Goal: Task Accomplishment & Management: Use online tool/utility

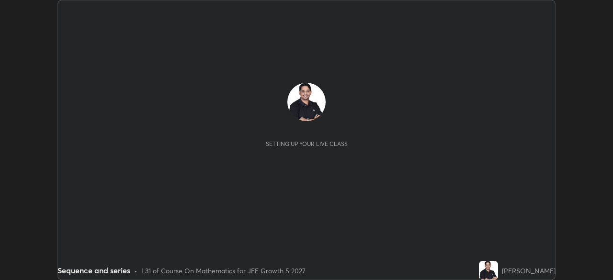
scroll to position [280, 613]
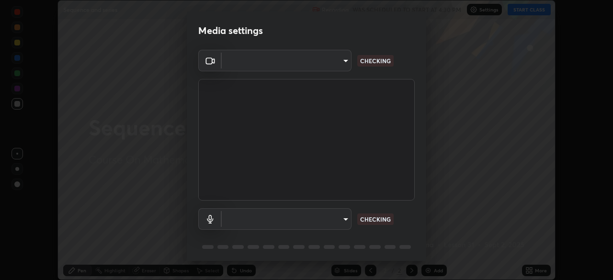
type input "ff6465fa9df79667cbc62c535247bcea1c521269595c4cf6ed44ce5b5e03fba8"
click at [342, 217] on body "Erase all Sequence and series Recording WAS SCHEDULED TO START AT 4:30 PM Setti…" at bounding box center [306, 140] width 613 height 280
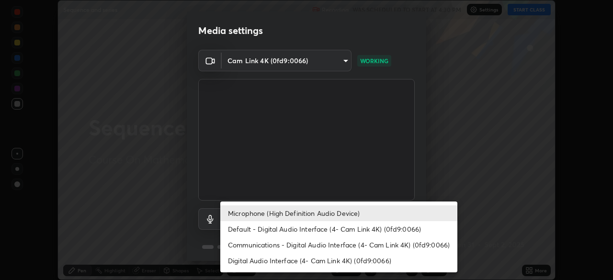
click at [289, 229] on li "Default - Digital Audio Interface (4- Cam Link 4K) (0fd9:0066)" at bounding box center [338, 229] width 237 height 16
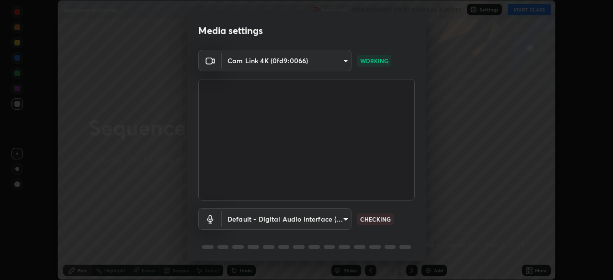
click at [342, 217] on body "Erase all Sequence and series Recording WAS SCHEDULED TO START AT 4:30 PM Setti…" at bounding box center [306, 140] width 613 height 280
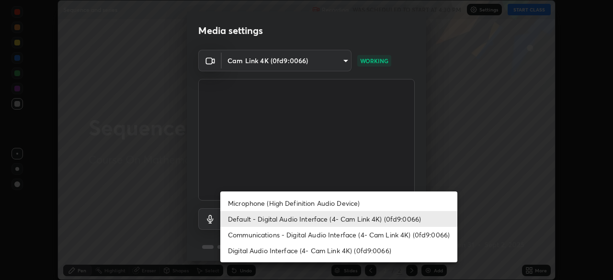
click at [302, 202] on li "Microphone (High Definition Audio Device)" at bounding box center [338, 204] width 237 height 16
type input "1760e94969d05d9e6a4a5f41d74c24fddd4f9200c4cb69cb8f0aec69e86784a2"
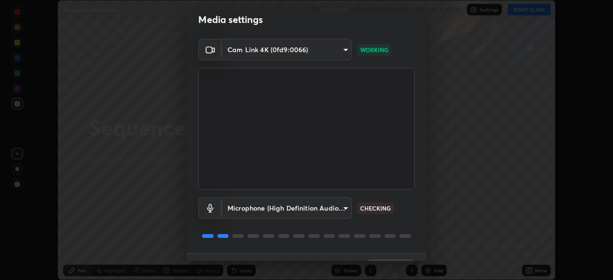
scroll to position [34, 0]
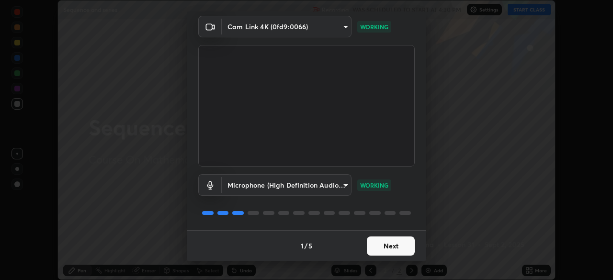
click at [399, 243] on button "Next" at bounding box center [391, 246] width 48 height 19
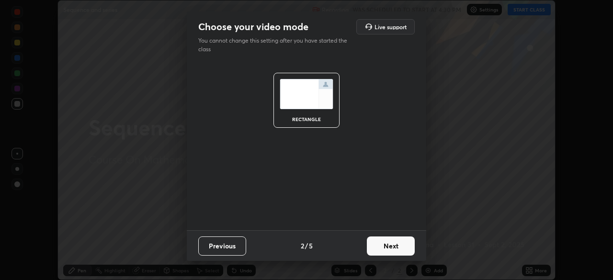
click at [405, 246] on button "Next" at bounding box center [391, 246] width 48 height 19
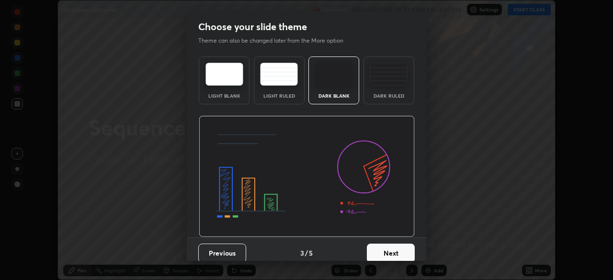
click at [406, 251] on button "Next" at bounding box center [391, 253] width 48 height 19
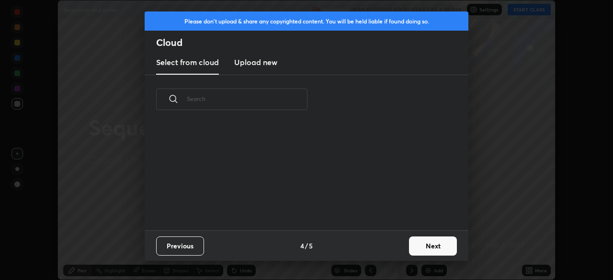
click at [431, 248] on button "Next" at bounding box center [433, 246] width 48 height 19
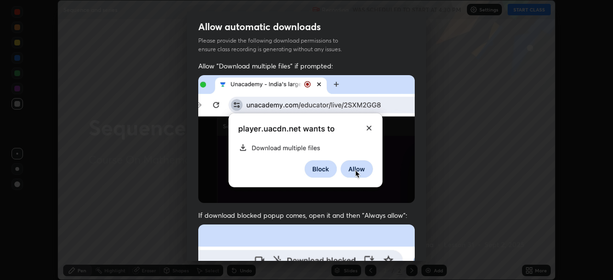
click at [427, 252] on div "Allow automatic downloads Please provide the following download permissions to …" at bounding box center [306, 140] width 613 height 280
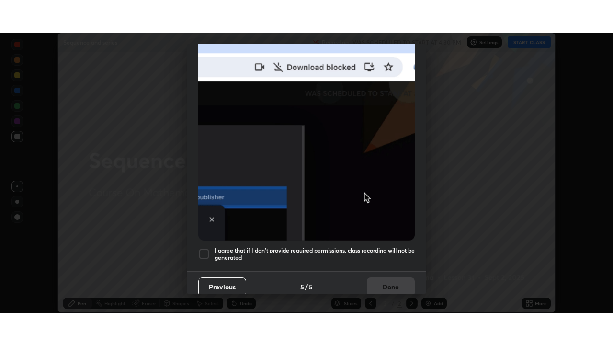
scroll to position [230, 0]
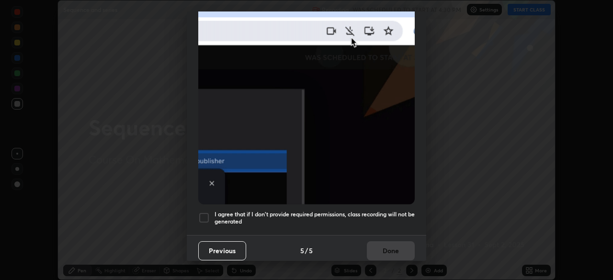
click at [284, 211] on h5 "I agree that if I don't provide required permissions, class recording will not …" at bounding box center [315, 218] width 200 height 15
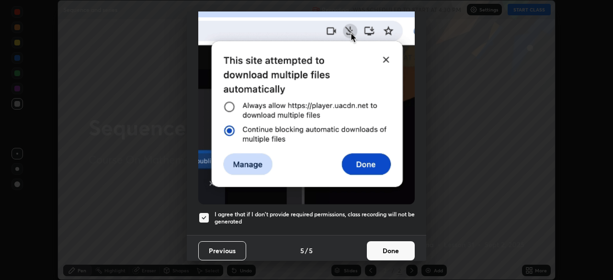
click at [388, 247] on button "Done" at bounding box center [391, 251] width 48 height 19
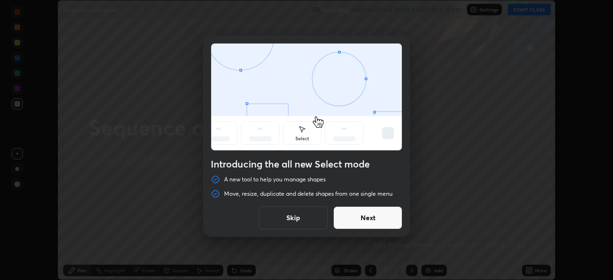
click at [392, 218] on button "Next" at bounding box center [368, 218] width 69 height 23
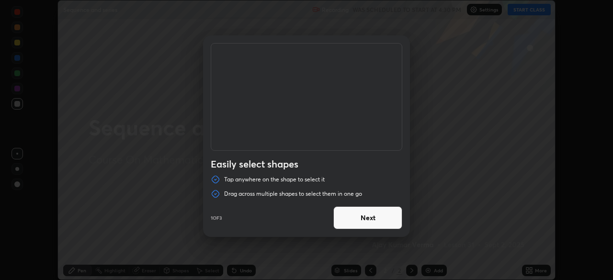
click at [392, 223] on button "Next" at bounding box center [368, 218] width 69 height 23
click at [396, 221] on button "Next" at bounding box center [368, 218] width 69 height 23
click at [398, 222] on button "Done" at bounding box center [368, 218] width 69 height 23
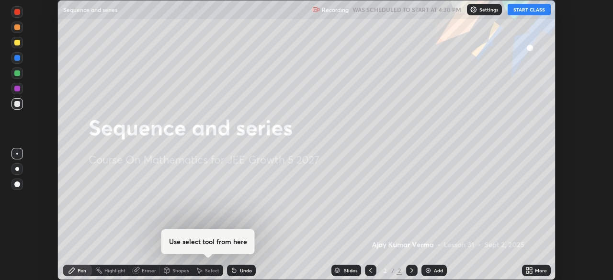
click at [528, 11] on button "START CLASS" at bounding box center [529, 10] width 43 height 12
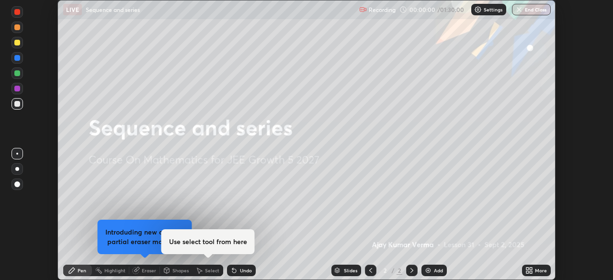
click at [527, 268] on icon at bounding box center [528, 269] width 2 height 2
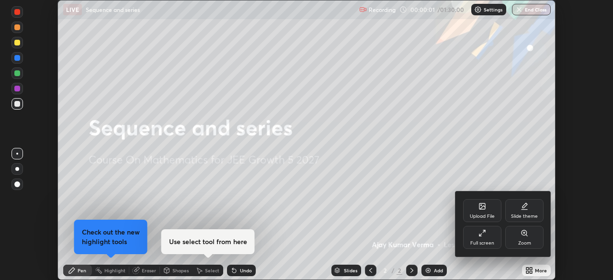
click at [484, 231] on icon at bounding box center [484, 232] width 2 height 2
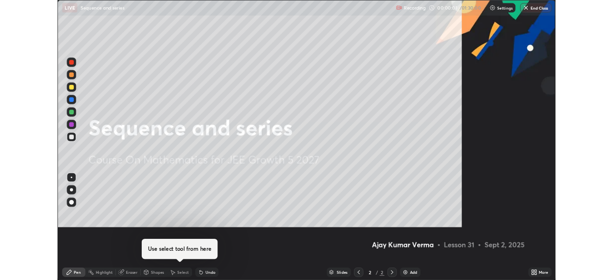
scroll to position [345, 613]
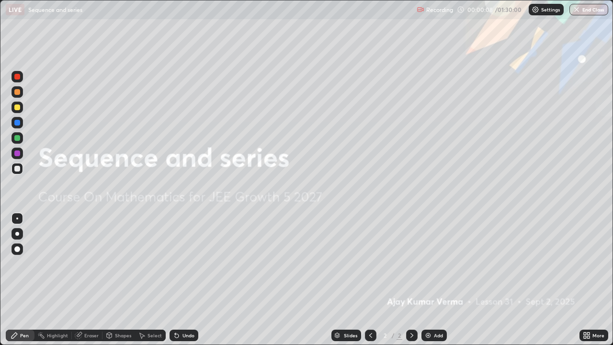
click at [26, 280] on div "Pen" at bounding box center [20, 336] width 29 height 12
click at [428, 280] on img at bounding box center [429, 336] width 8 height 8
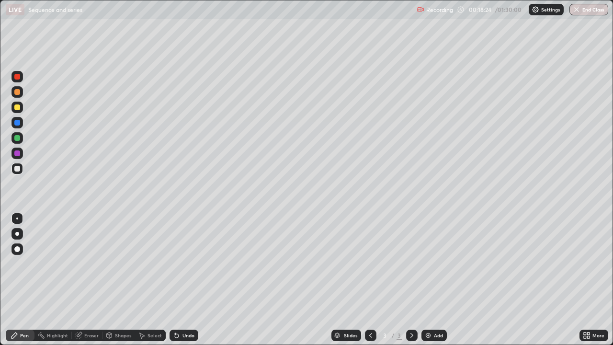
click at [18, 92] on div at bounding box center [17, 92] width 6 height 6
click at [17, 137] on div at bounding box center [17, 138] width 6 height 6
click at [17, 109] on div at bounding box center [17, 107] width 6 height 6
click at [19, 169] on div at bounding box center [17, 169] width 6 height 6
click at [17, 154] on div at bounding box center [17, 153] width 6 height 6
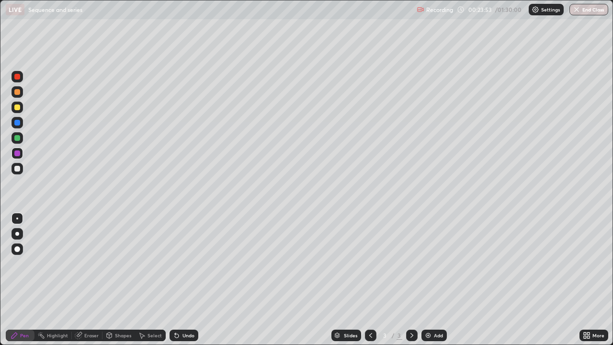
click at [431, 280] on img at bounding box center [429, 336] width 8 height 8
click at [17, 90] on div at bounding box center [17, 92] width 6 height 6
click at [426, 280] on img at bounding box center [429, 336] width 8 height 8
click at [21, 152] on div at bounding box center [18, 154] width 12 height 12
click at [17, 107] on div at bounding box center [17, 107] width 6 height 6
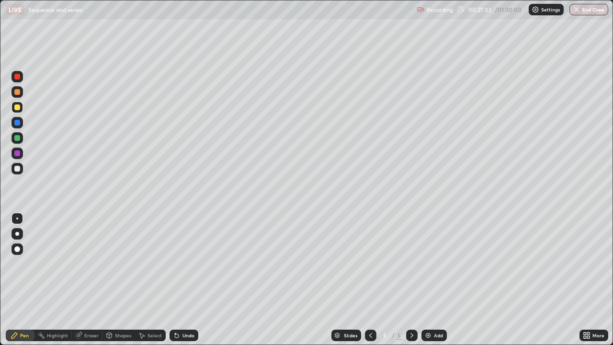
click at [18, 123] on div at bounding box center [17, 123] width 6 height 6
click at [17, 168] on div at bounding box center [17, 169] width 6 height 6
click at [427, 280] on img at bounding box center [429, 336] width 8 height 8
click at [17, 93] on div at bounding box center [17, 92] width 6 height 6
click at [19, 107] on div at bounding box center [17, 107] width 6 height 6
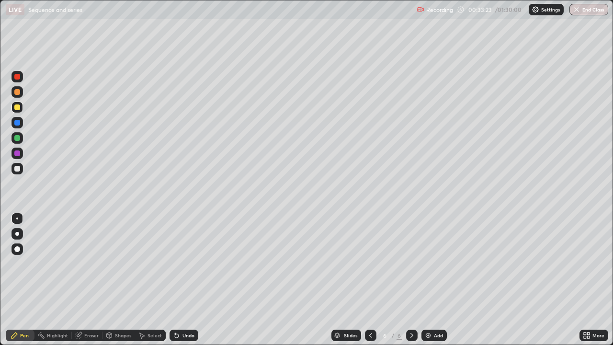
click at [93, 280] on div "Eraser" at bounding box center [87, 336] width 31 height 12
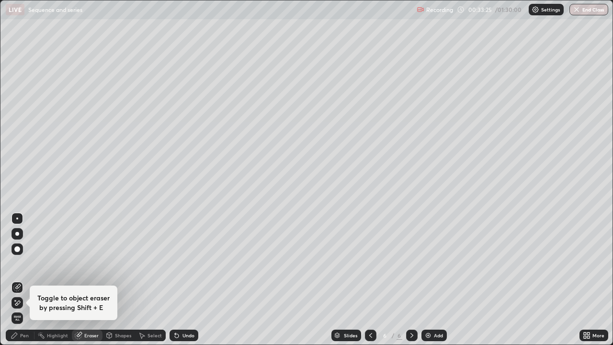
click at [21, 280] on div "Pen" at bounding box center [20, 336] width 29 height 12
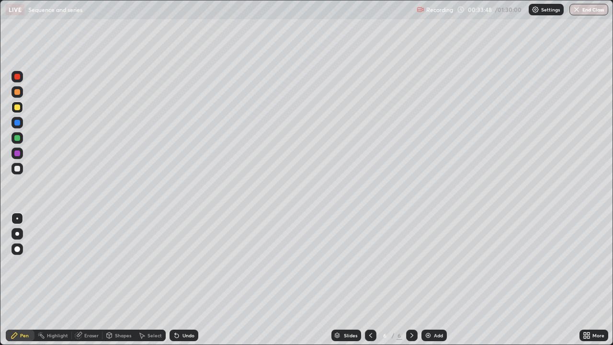
click at [21, 122] on div at bounding box center [18, 123] width 12 height 12
click at [16, 151] on div at bounding box center [17, 153] width 6 height 6
click at [17, 168] on div at bounding box center [17, 169] width 6 height 6
click at [16, 125] on div at bounding box center [17, 123] width 6 height 6
click at [16, 169] on div at bounding box center [17, 169] width 6 height 6
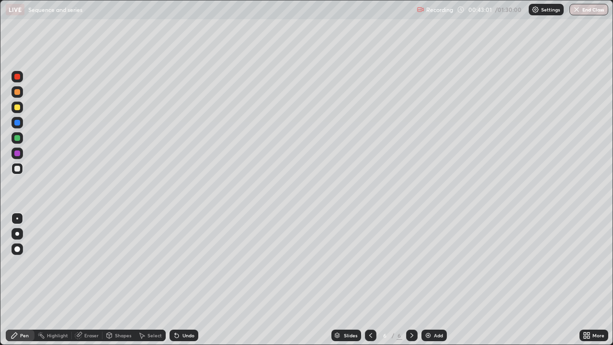
click at [98, 280] on div "Eraser" at bounding box center [87, 336] width 31 height 12
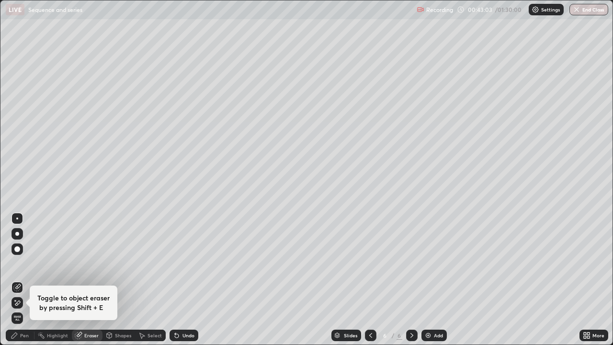
click at [20, 280] on div "Pen" at bounding box center [24, 335] width 9 height 5
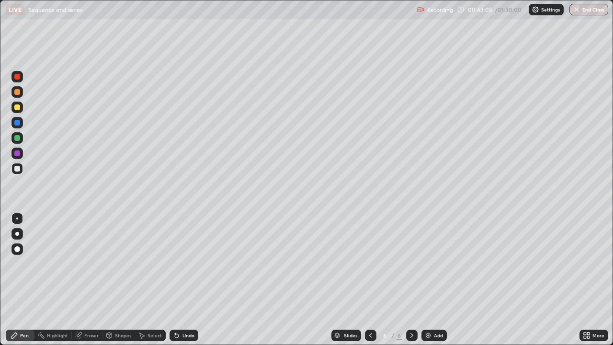
click at [17, 154] on div at bounding box center [17, 153] width 6 height 6
click at [431, 280] on div "Add" at bounding box center [434, 336] width 25 height 12
click at [16, 92] on div at bounding box center [17, 92] width 6 height 6
click at [368, 280] on icon at bounding box center [371, 336] width 8 height 8
click at [412, 280] on icon at bounding box center [412, 336] width 8 height 8
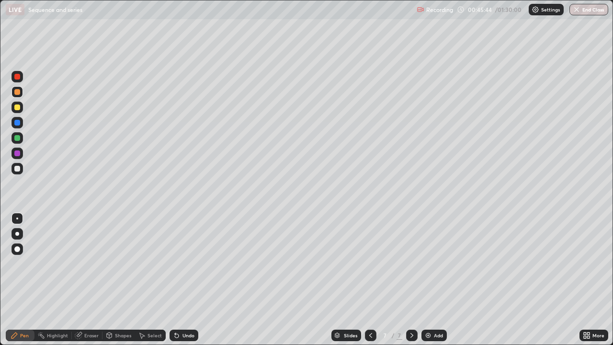
click at [19, 121] on div at bounding box center [17, 123] width 6 height 6
click at [15, 109] on div at bounding box center [17, 107] width 6 height 6
click at [19, 107] on div at bounding box center [17, 107] width 6 height 6
click at [18, 151] on div at bounding box center [17, 153] width 6 height 6
click at [16, 143] on div at bounding box center [18, 138] width 12 height 12
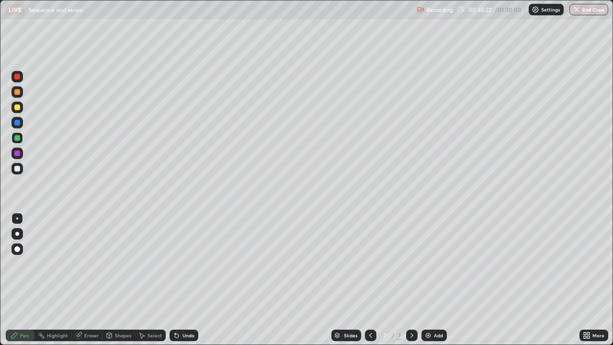
click at [18, 107] on div at bounding box center [17, 107] width 6 height 6
click at [19, 127] on div at bounding box center [18, 123] width 12 height 12
click at [17, 92] on div at bounding box center [17, 92] width 6 height 6
click at [95, 280] on div "Eraser" at bounding box center [87, 336] width 31 height 12
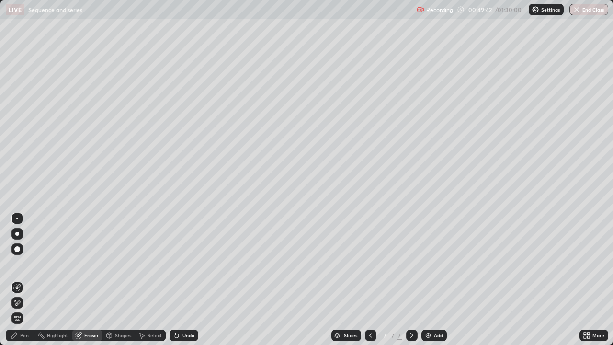
click at [21, 280] on div "Pen" at bounding box center [24, 335] width 9 height 5
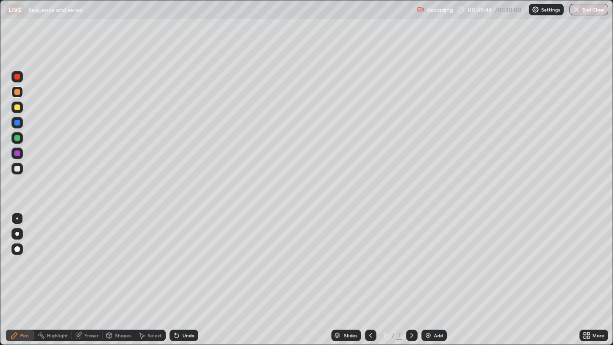
click at [21, 93] on div at bounding box center [18, 92] width 12 height 12
click at [14, 154] on div at bounding box center [17, 153] width 6 height 6
click at [430, 280] on img at bounding box center [429, 336] width 8 height 8
click at [19, 90] on div at bounding box center [17, 92] width 6 height 6
click at [92, 280] on div "Eraser" at bounding box center [91, 335] width 14 height 5
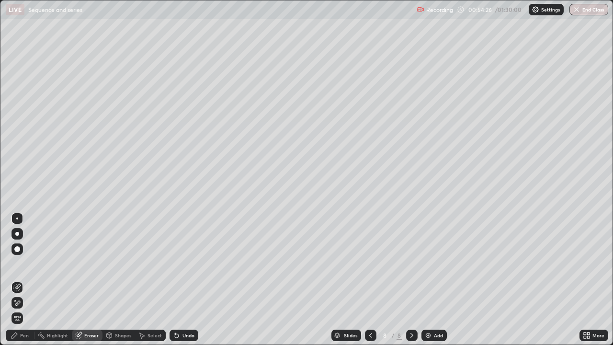
click at [20, 280] on div "Pen" at bounding box center [20, 336] width 29 height 12
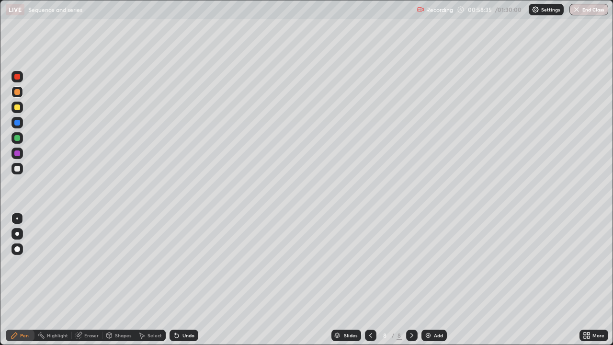
click at [18, 139] on div at bounding box center [17, 138] width 6 height 6
click at [17, 168] on div at bounding box center [17, 169] width 6 height 6
click at [17, 156] on div at bounding box center [17, 153] width 6 height 6
click at [18, 107] on div at bounding box center [17, 107] width 6 height 6
click at [423, 280] on div "Add" at bounding box center [434, 336] width 25 height 12
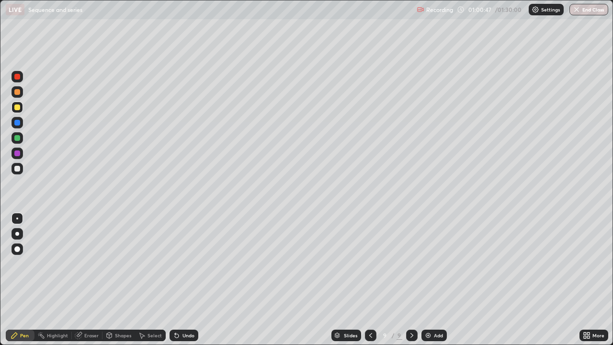
click at [370, 280] on icon at bounding box center [371, 336] width 8 height 8
click at [410, 280] on div at bounding box center [412, 336] width 12 height 12
click at [410, 280] on div at bounding box center [412, 335] width 12 height 19
click at [373, 280] on icon at bounding box center [371, 336] width 8 height 8
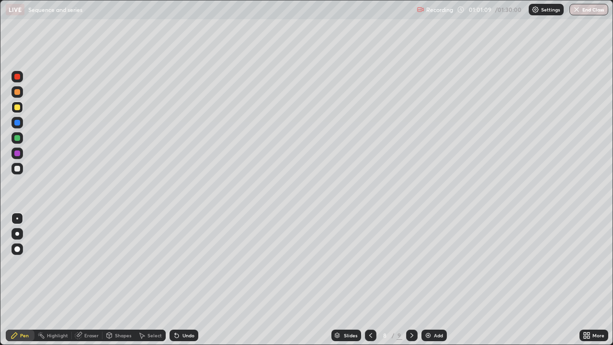
click at [410, 280] on icon at bounding box center [412, 336] width 8 height 8
click at [20, 91] on div at bounding box center [17, 92] width 6 height 6
click at [18, 138] on div at bounding box center [17, 138] width 6 height 6
click at [368, 280] on div at bounding box center [371, 336] width 12 height 12
click at [413, 280] on div at bounding box center [412, 336] width 12 height 12
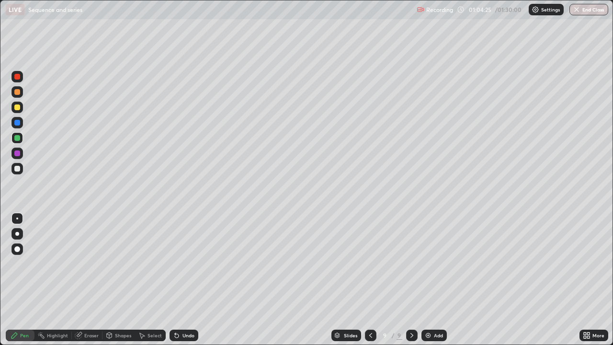
click at [412, 280] on icon at bounding box center [412, 336] width 8 height 8
click at [427, 280] on div "Add" at bounding box center [434, 336] width 25 height 12
click at [18, 91] on div at bounding box center [17, 92] width 6 height 6
click at [17, 136] on div at bounding box center [17, 138] width 6 height 6
click at [16, 168] on div at bounding box center [17, 169] width 6 height 6
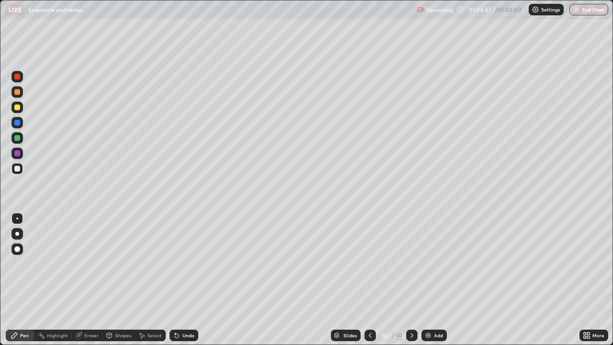
click at [18, 106] on div at bounding box center [17, 107] width 6 height 6
click at [19, 167] on div at bounding box center [17, 169] width 6 height 6
click at [16, 121] on div at bounding box center [17, 123] width 6 height 6
click at [18, 110] on div at bounding box center [17, 107] width 6 height 6
click at [411, 280] on icon at bounding box center [412, 335] width 3 height 5
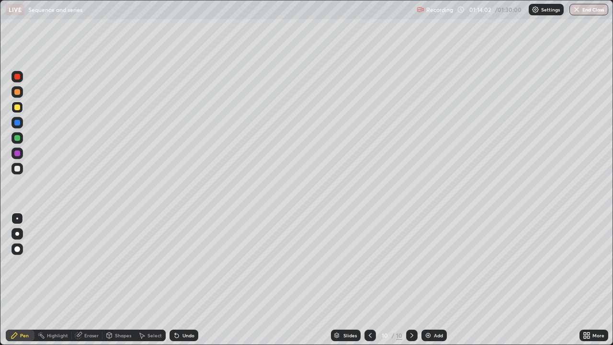
click at [428, 280] on img at bounding box center [429, 336] width 8 height 8
click at [17, 106] on div at bounding box center [17, 107] width 6 height 6
click at [19, 94] on div at bounding box center [17, 92] width 6 height 6
click at [18, 169] on div at bounding box center [17, 169] width 6 height 6
click at [593, 11] on button "End Class" at bounding box center [589, 10] width 39 height 12
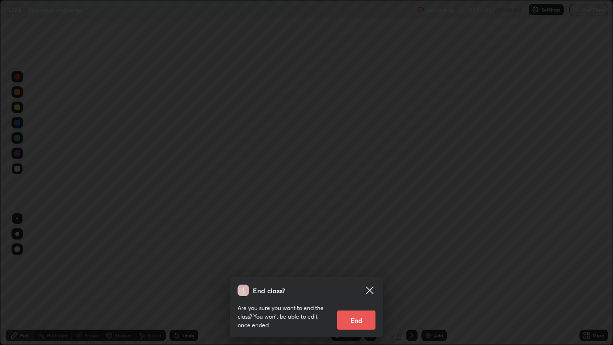
click at [358, 280] on button "End" at bounding box center [356, 320] width 38 height 19
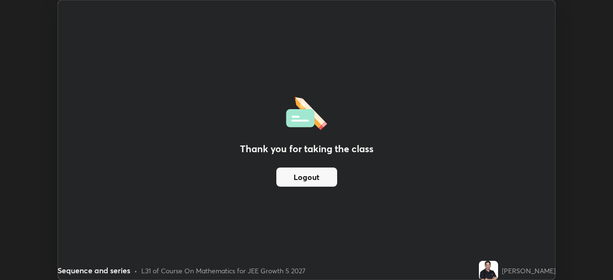
scroll to position [47647, 47314]
